Goal: Navigation & Orientation: Find specific page/section

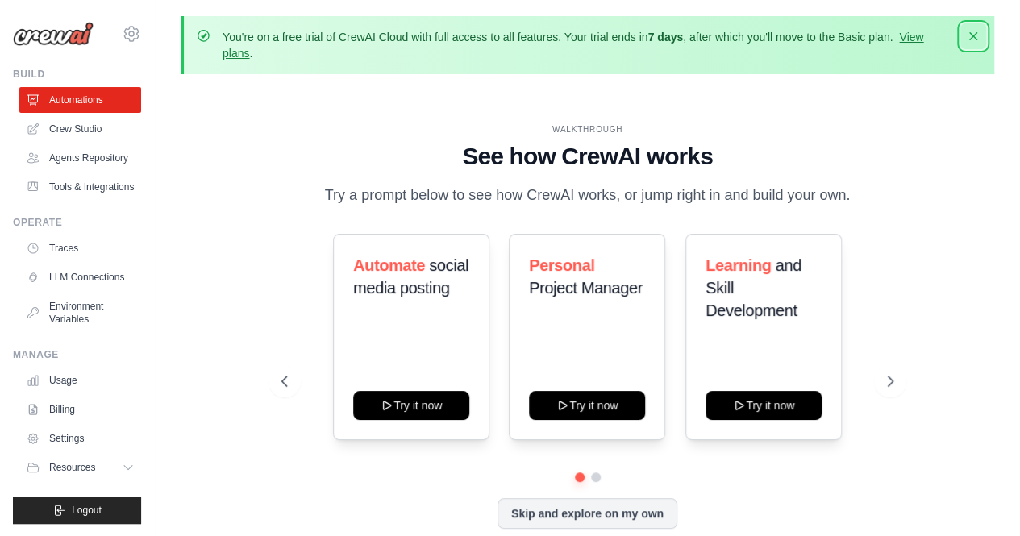
click at [974, 33] on icon "button" at bounding box center [973, 36] width 16 height 16
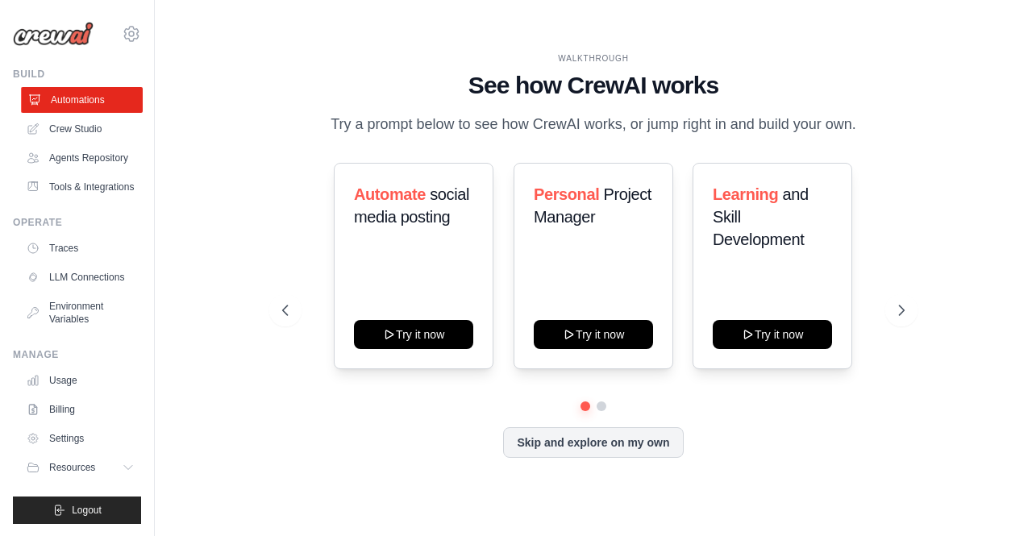
click at [79, 101] on link "Automations" at bounding box center [82, 100] width 122 height 26
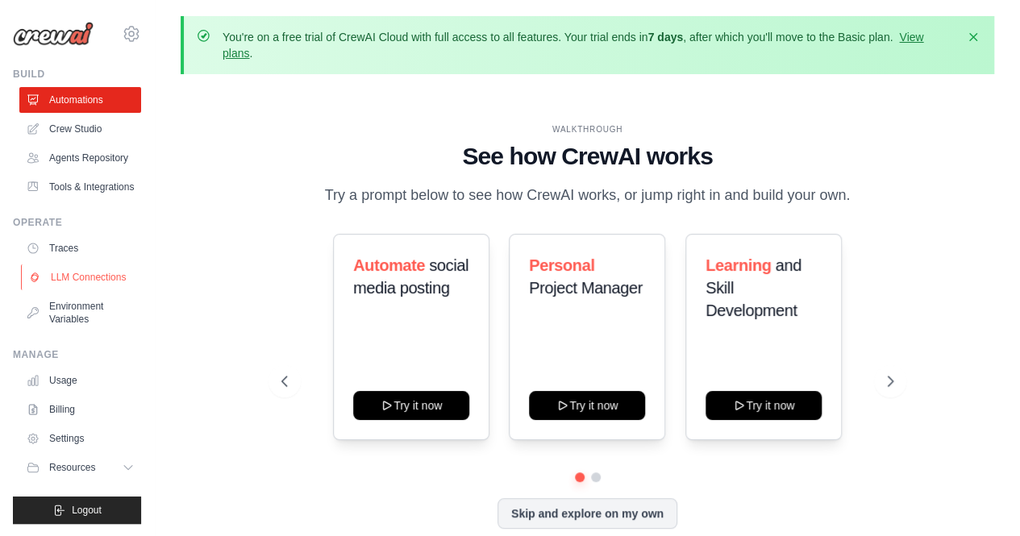
click at [90, 276] on link "LLM Connections" at bounding box center [82, 277] width 122 height 26
